Goal: Use online tool/utility: Utilize a website feature to perform a specific function

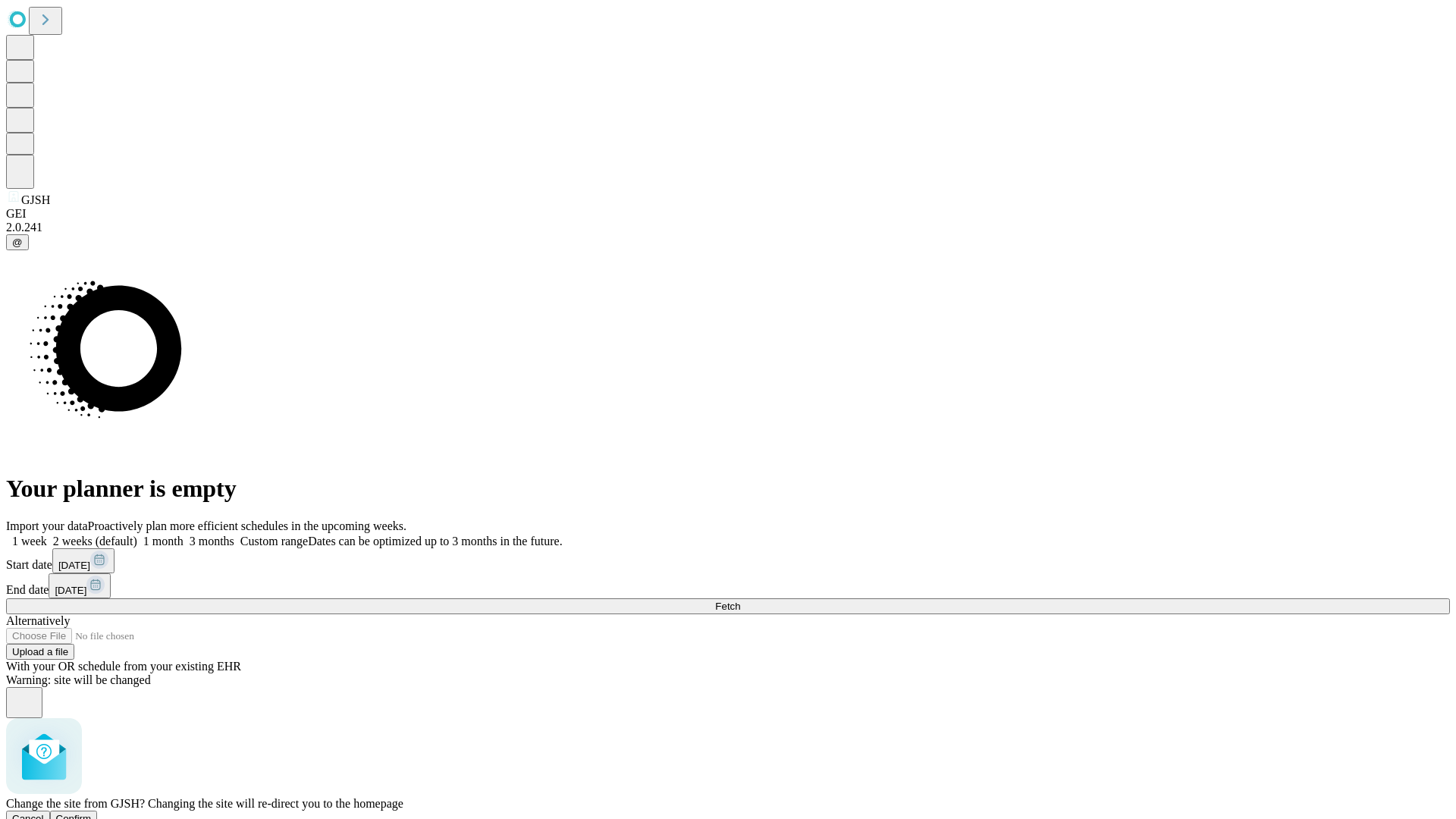
click at [92, 813] on span "Confirm" at bounding box center [73, 818] width 35 height 11
click at [184, 535] on label "1 month" at bounding box center [160, 541] width 46 height 13
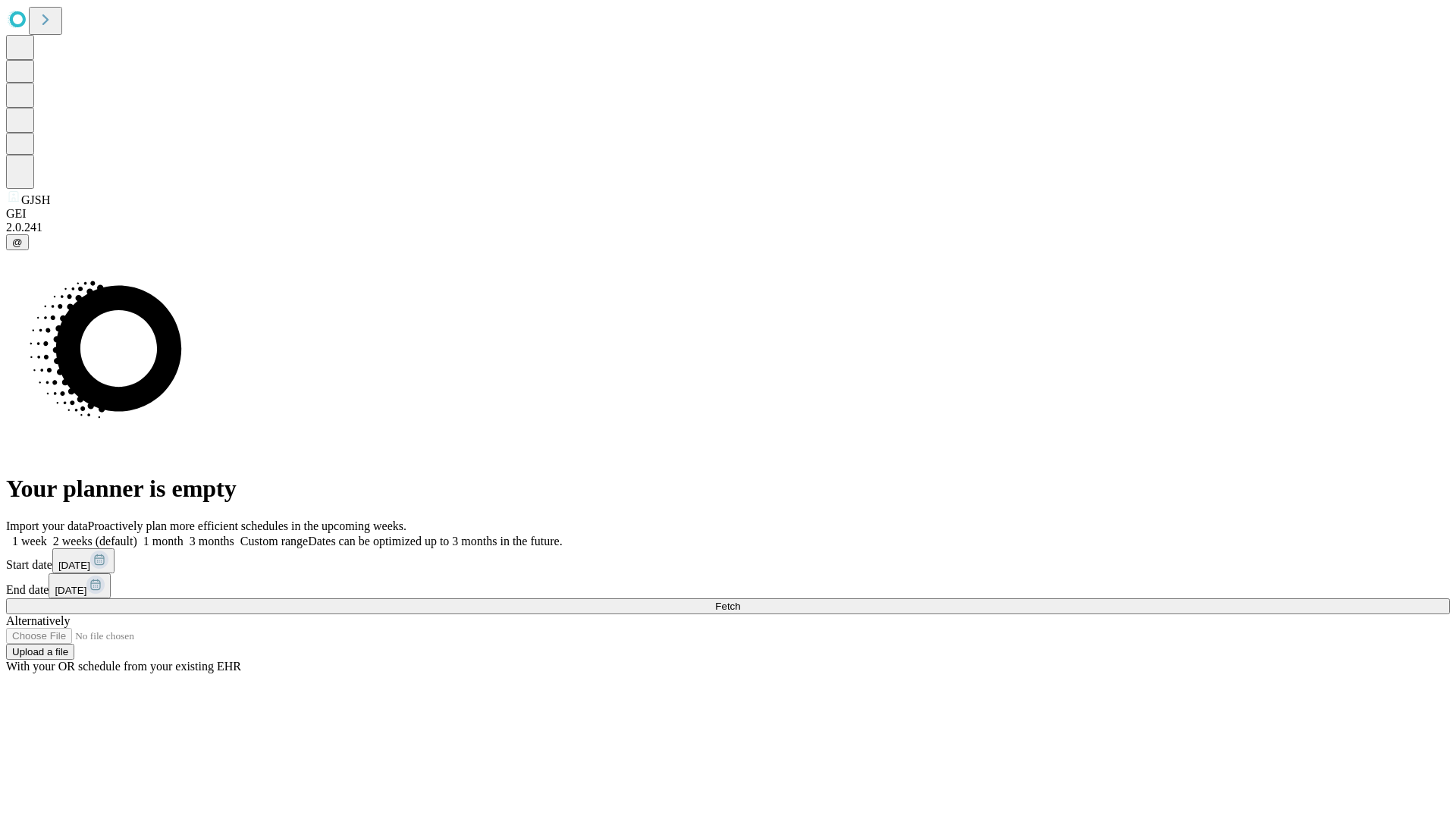
click at [740, 601] on span "Fetch" at bounding box center [727, 606] width 25 height 11
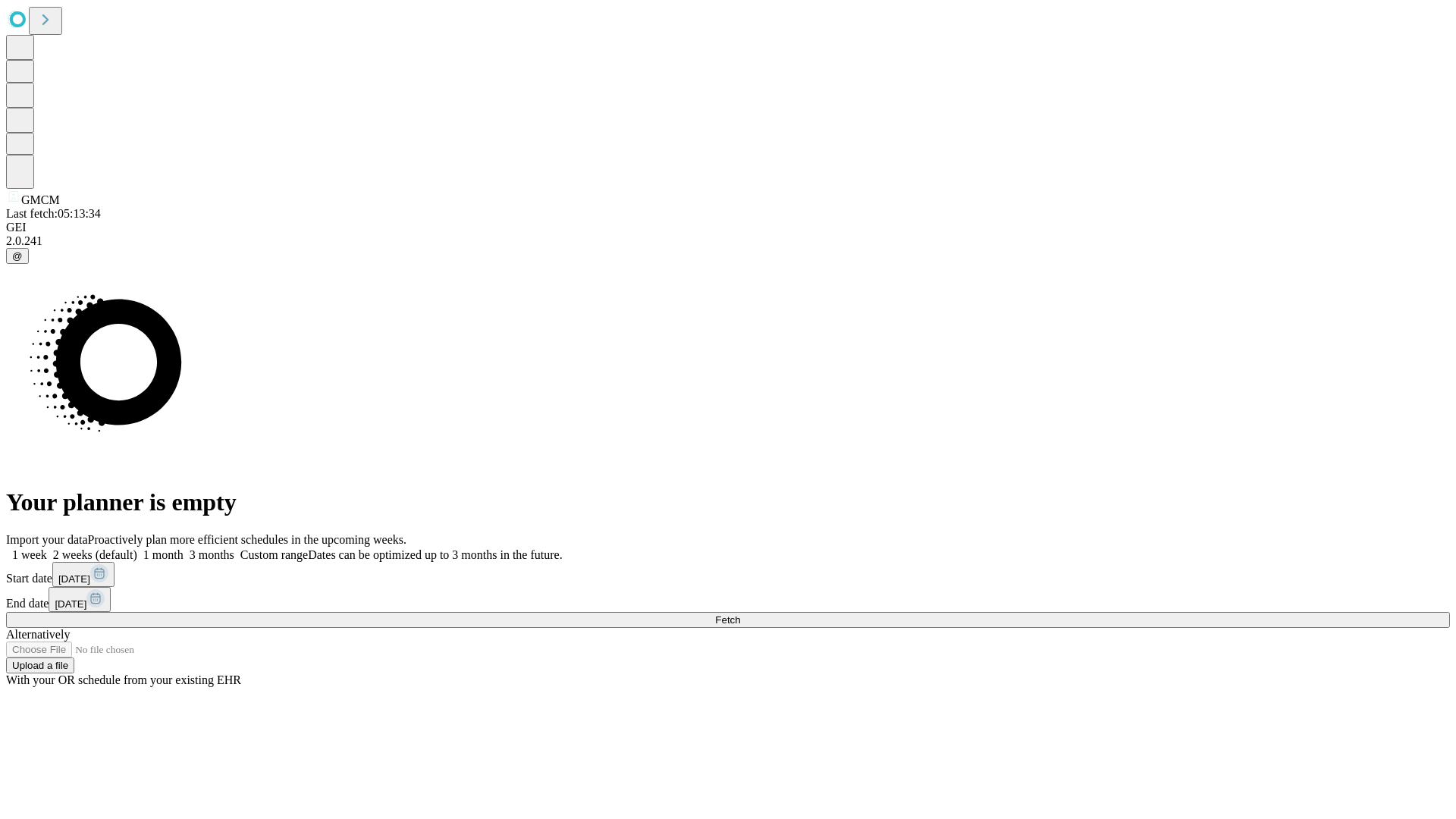
click at [184, 548] on label "1 month" at bounding box center [160, 554] width 46 height 13
click at [740, 614] on span "Fetch" at bounding box center [727, 620] width 25 height 11
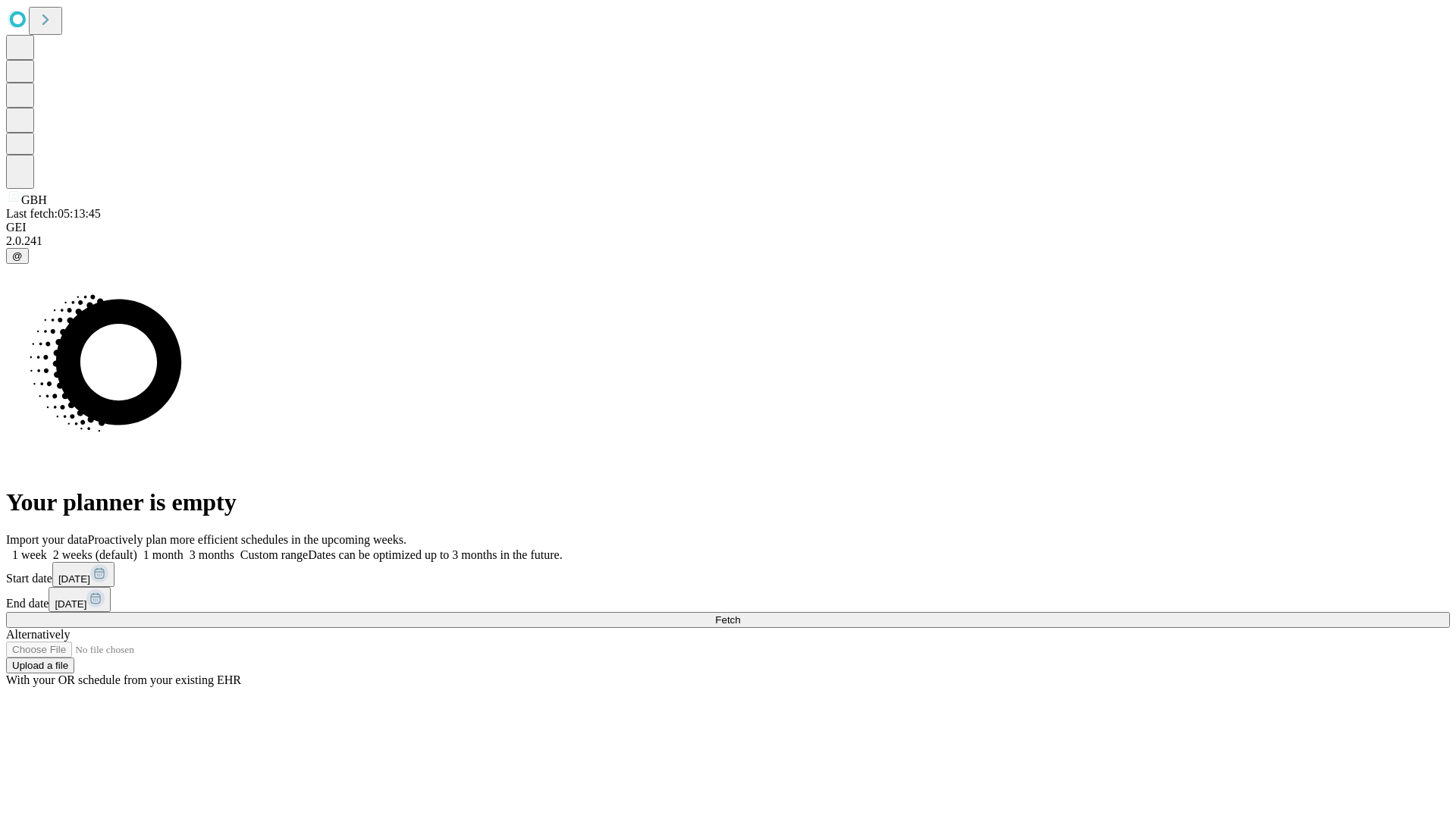
click at [184, 548] on label "1 month" at bounding box center [160, 554] width 46 height 13
click at [740, 614] on span "Fetch" at bounding box center [727, 620] width 25 height 11
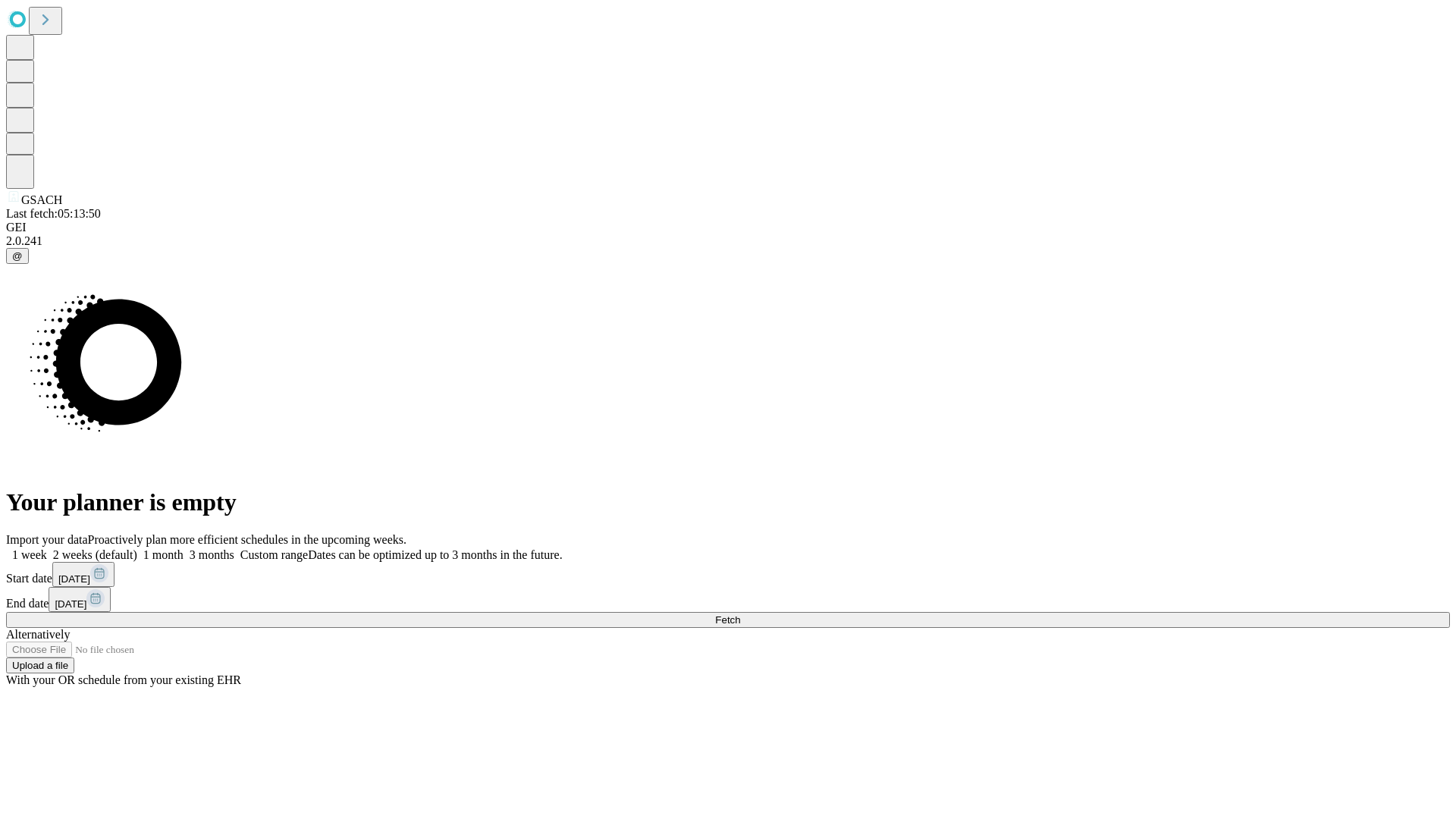
click at [184, 548] on label "1 month" at bounding box center [160, 554] width 46 height 13
click at [740, 614] on span "Fetch" at bounding box center [727, 620] width 25 height 11
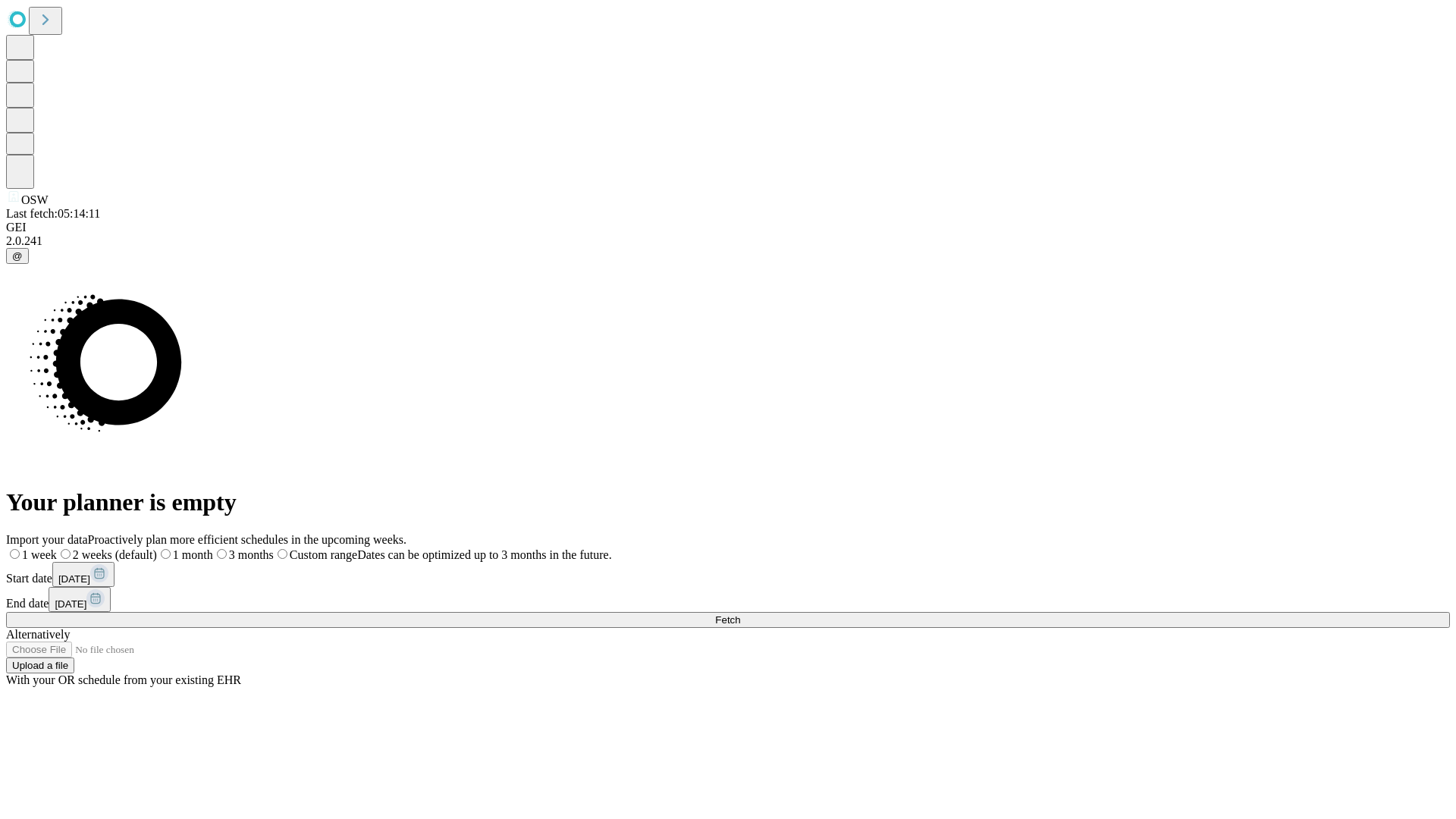
click at [740, 614] on span "Fetch" at bounding box center [727, 620] width 25 height 11
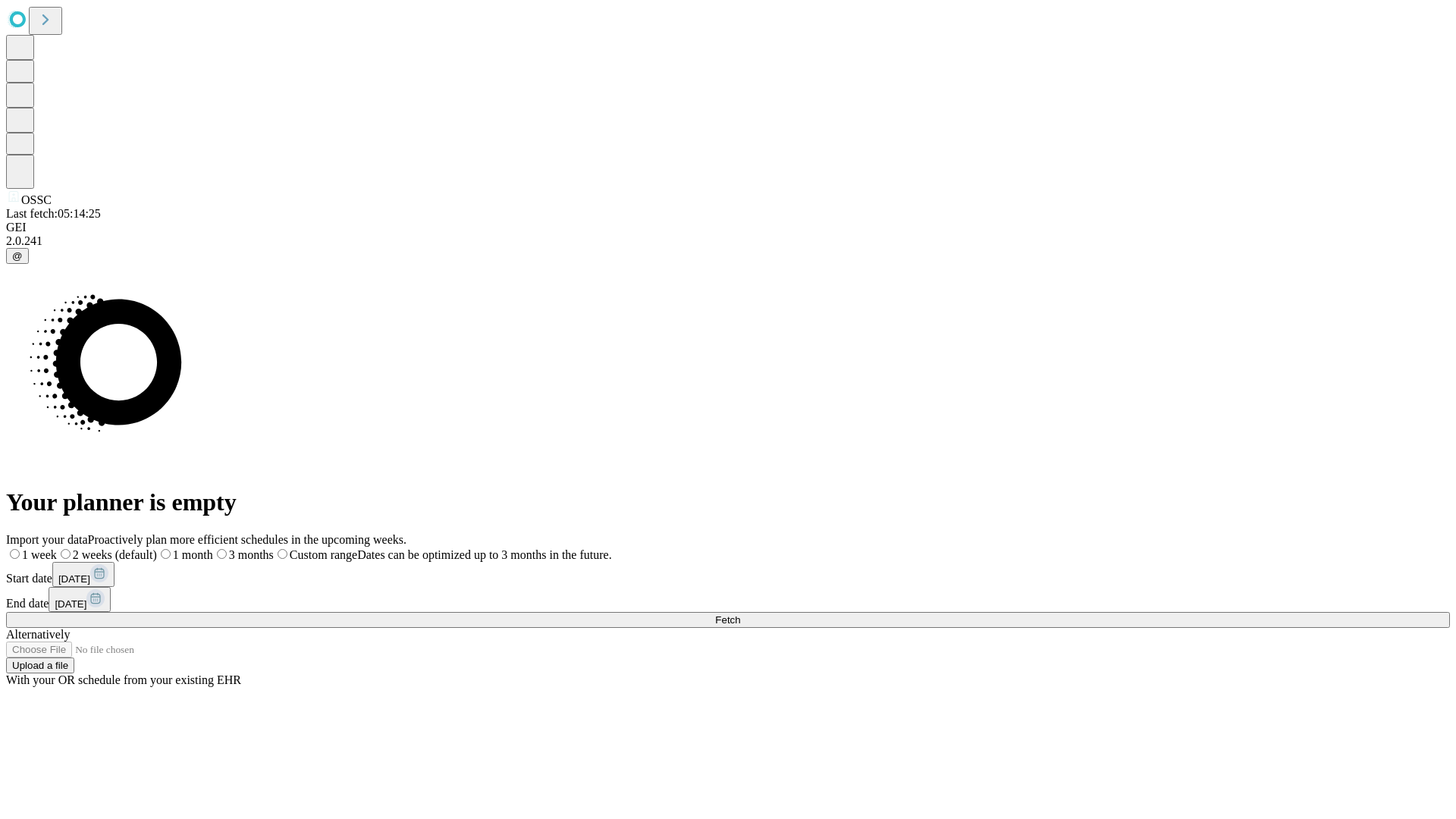
click at [213, 548] on label "1 month" at bounding box center [185, 554] width 56 height 13
click at [740, 614] on span "Fetch" at bounding box center [727, 620] width 25 height 11
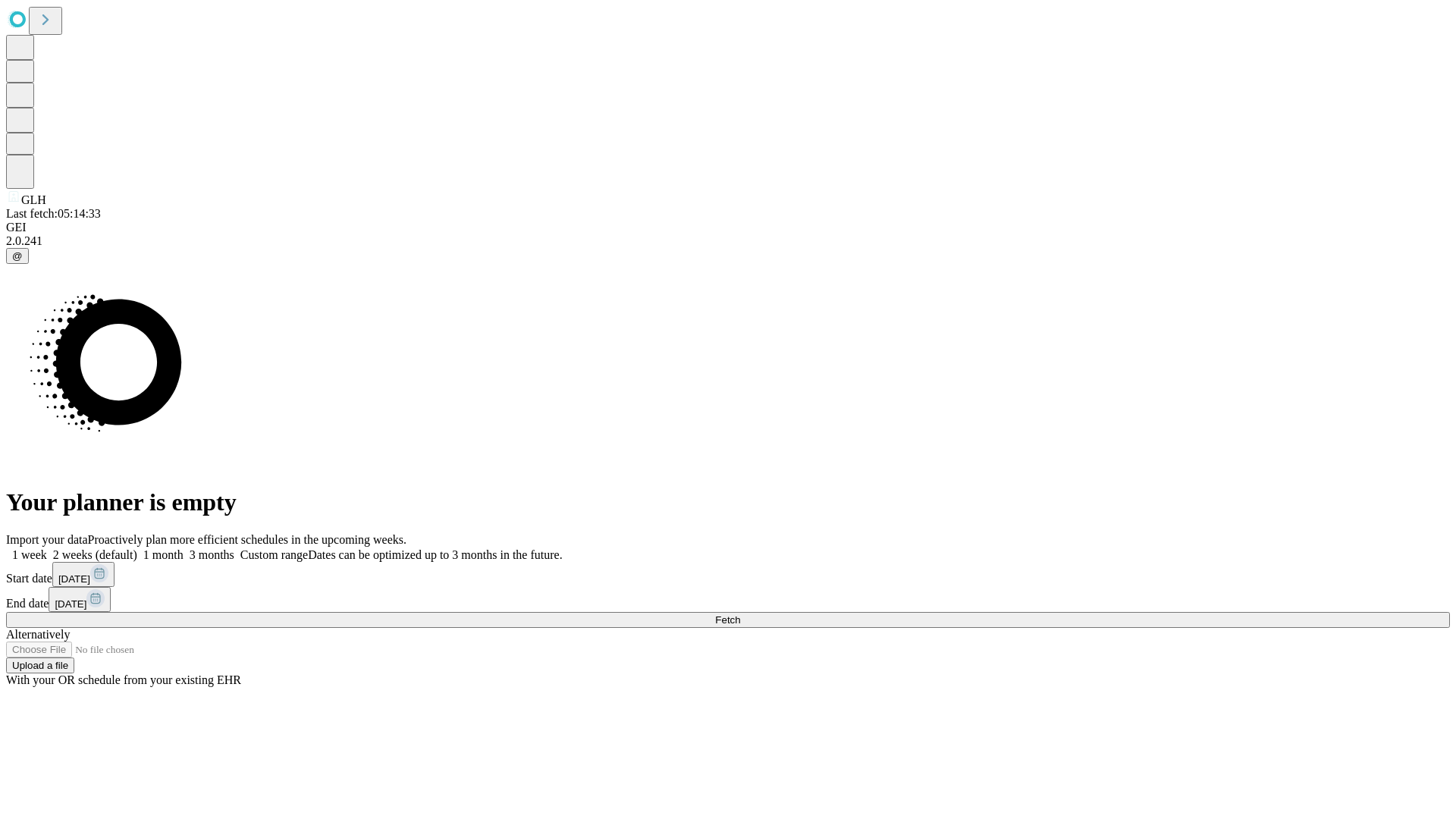
click at [184, 548] on label "1 month" at bounding box center [160, 554] width 46 height 13
click at [740, 614] on span "Fetch" at bounding box center [727, 620] width 25 height 11
click at [184, 548] on label "1 month" at bounding box center [160, 554] width 46 height 13
click at [740, 614] on span "Fetch" at bounding box center [727, 620] width 25 height 11
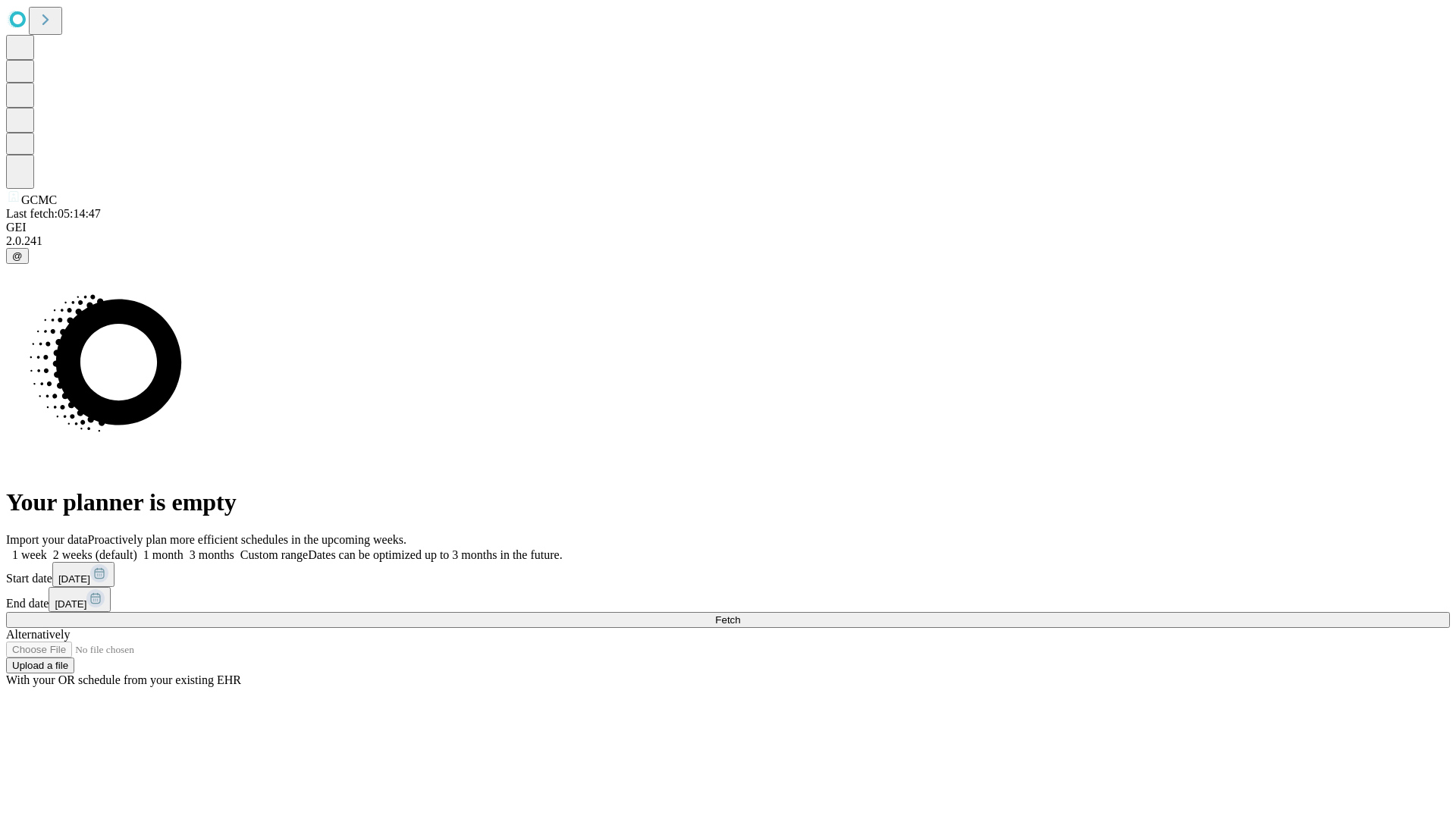
click at [184, 548] on label "1 month" at bounding box center [160, 554] width 46 height 13
click at [740, 614] on span "Fetch" at bounding box center [727, 620] width 25 height 11
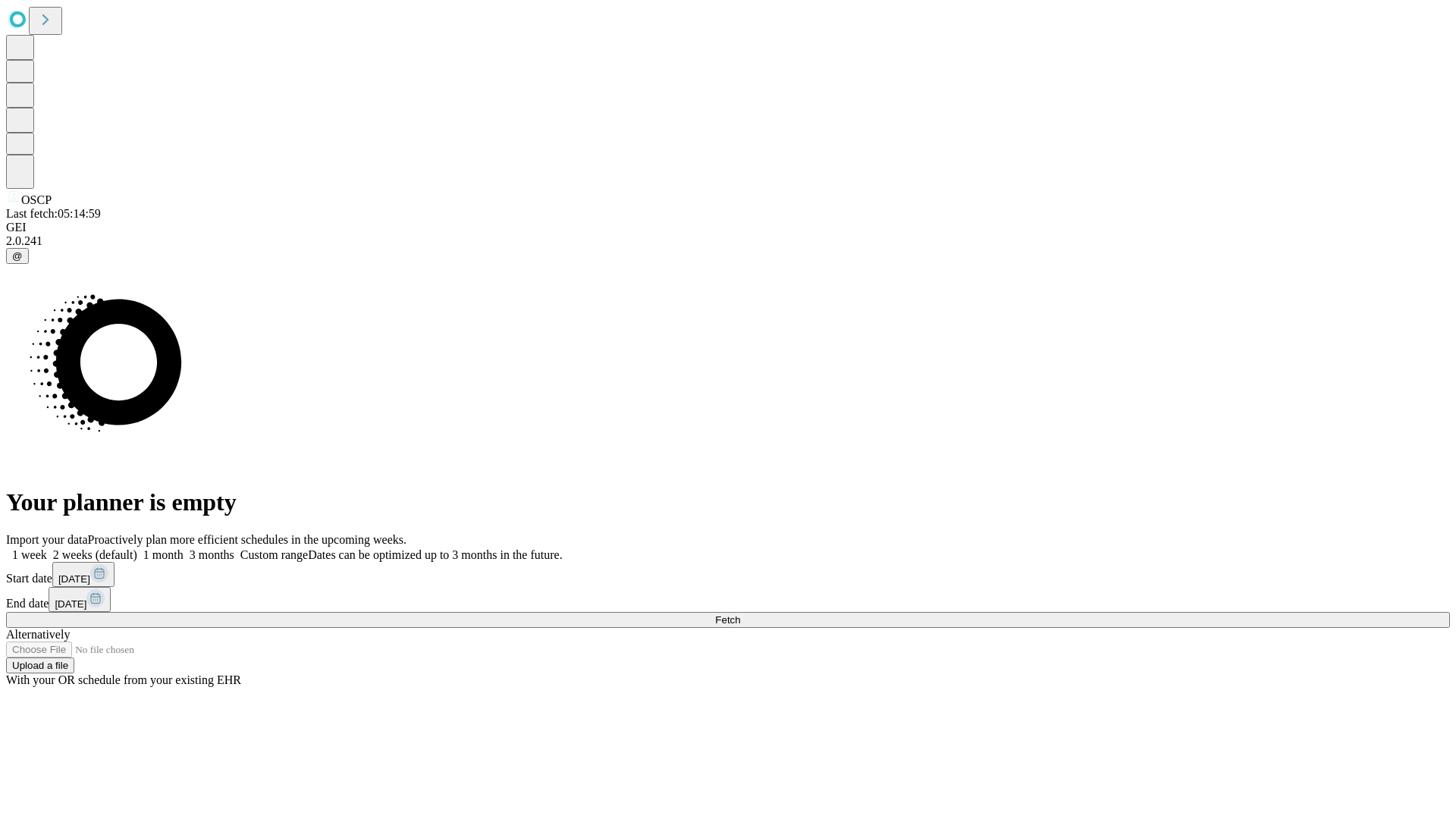
click at [184, 548] on label "1 month" at bounding box center [160, 554] width 46 height 13
click at [740, 614] on span "Fetch" at bounding box center [727, 620] width 25 height 11
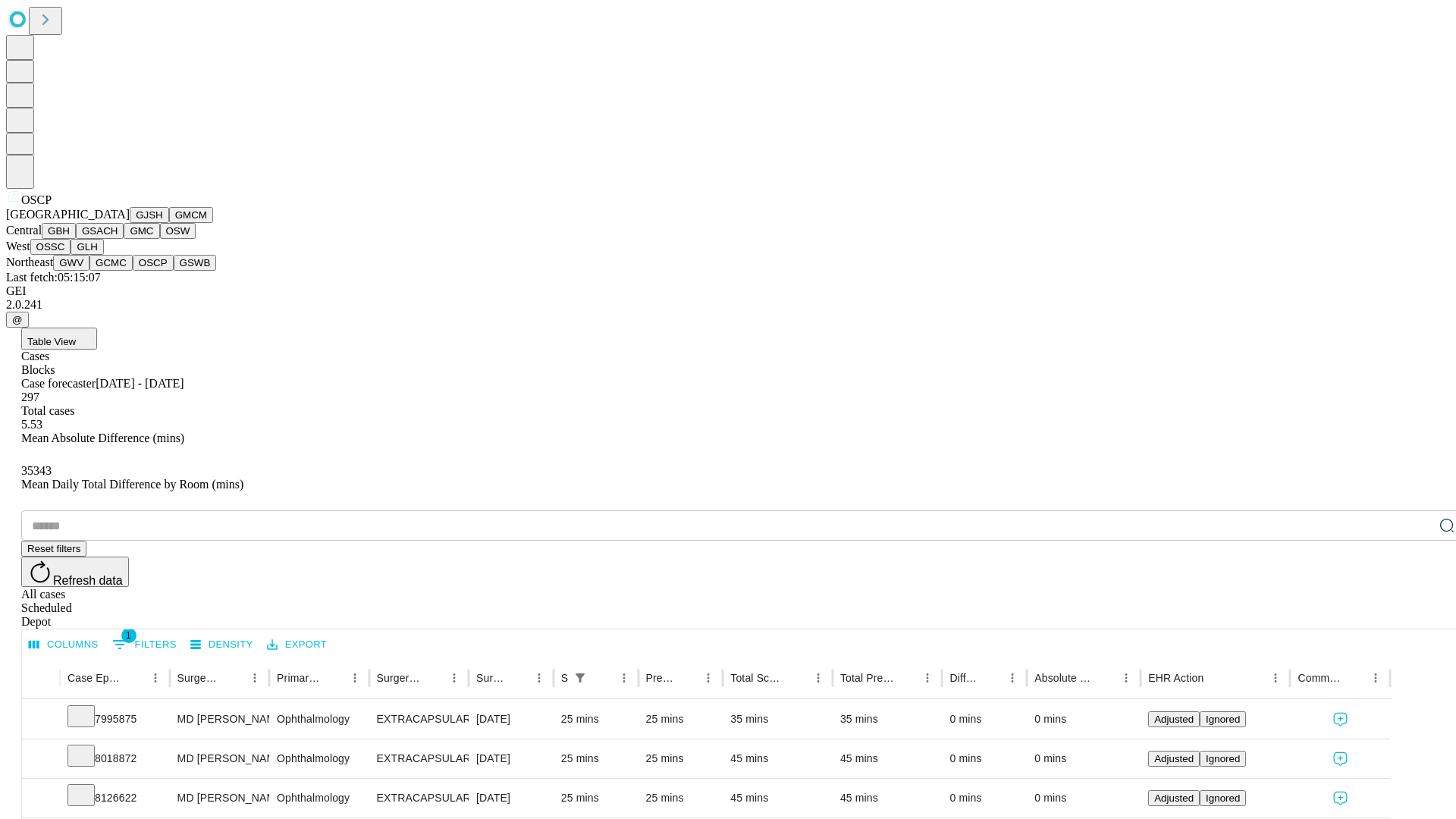
click at [174, 271] on button "GSWB" at bounding box center [195, 262] width 43 height 16
